Goal: Task Accomplishment & Management: Use online tool/utility

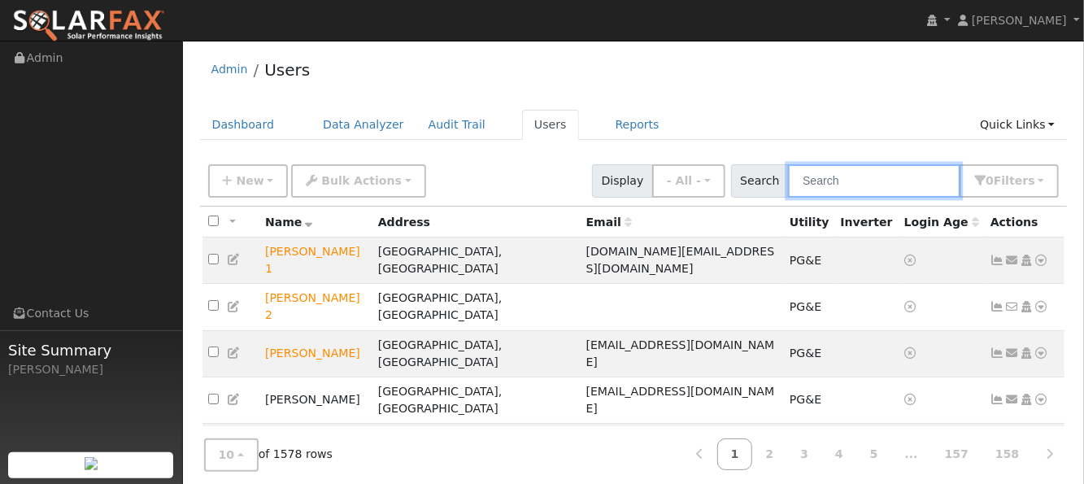
click at [838, 188] on input "text" at bounding box center [874, 180] width 172 height 33
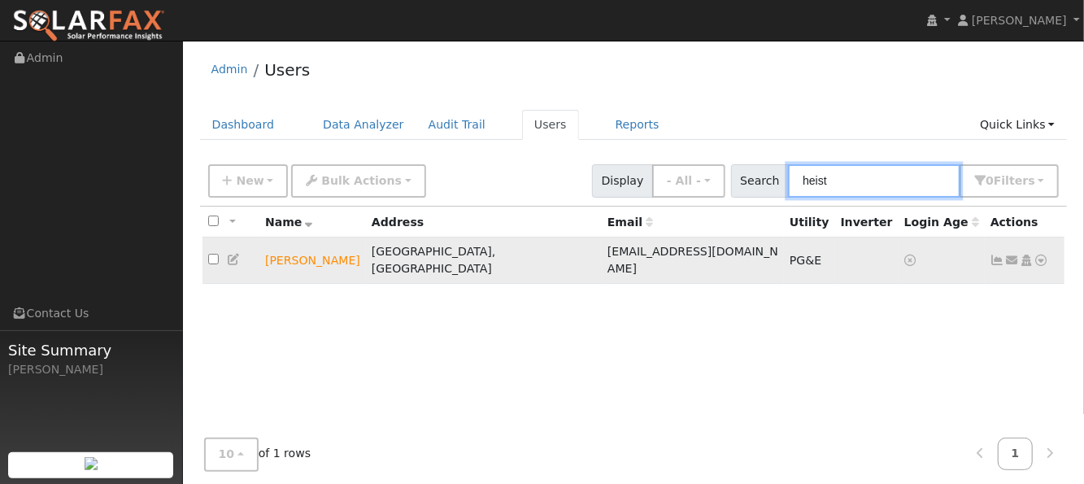
type input "heist"
click at [1040, 254] on icon at bounding box center [1041, 259] width 15 height 11
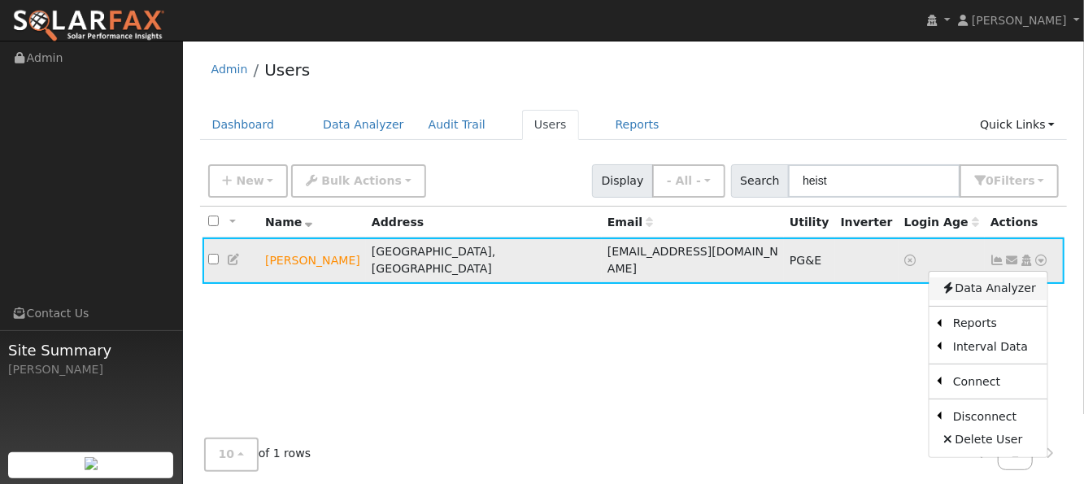
click at [1011, 278] on link "Data Analyzer" at bounding box center [988, 288] width 118 height 23
